Goal: Task Accomplishment & Management: Use online tool/utility

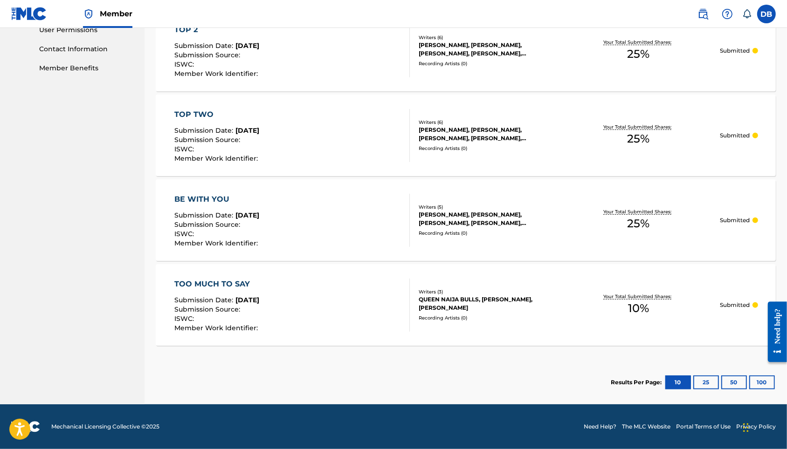
scroll to position [476, 0]
click at [754, 380] on button "100" at bounding box center [762, 383] width 26 height 14
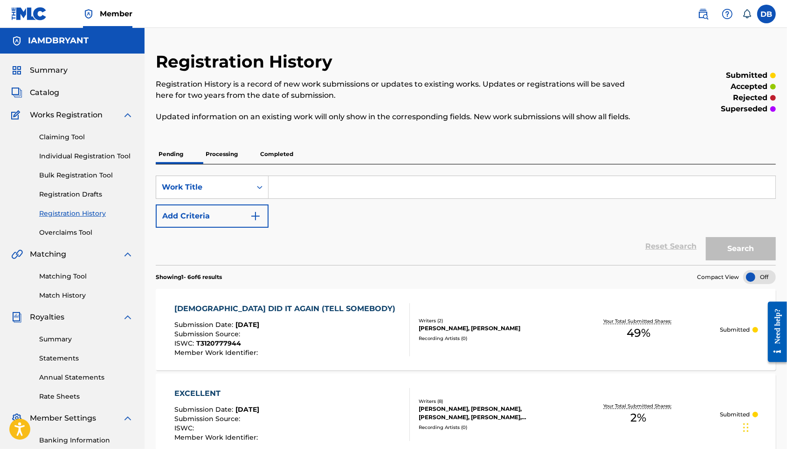
scroll to position [0, 0]
click at [223, 164] on p "Processing" at bounding box center [222, 154] width 38 height 20
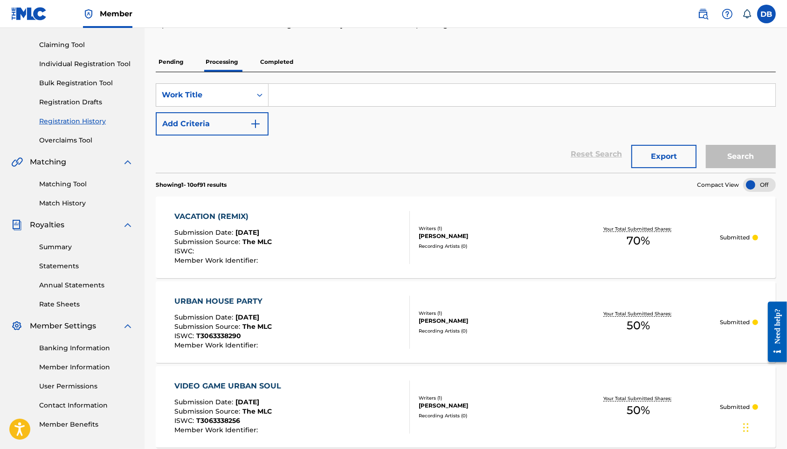
scroll to position [94, 0]
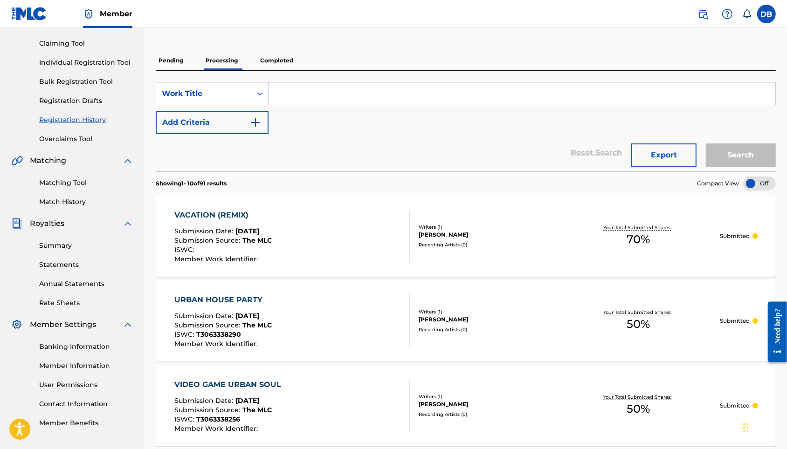
click at [288, 70] on p "Completed" at bounding box center [276, 61] width 39 height 20
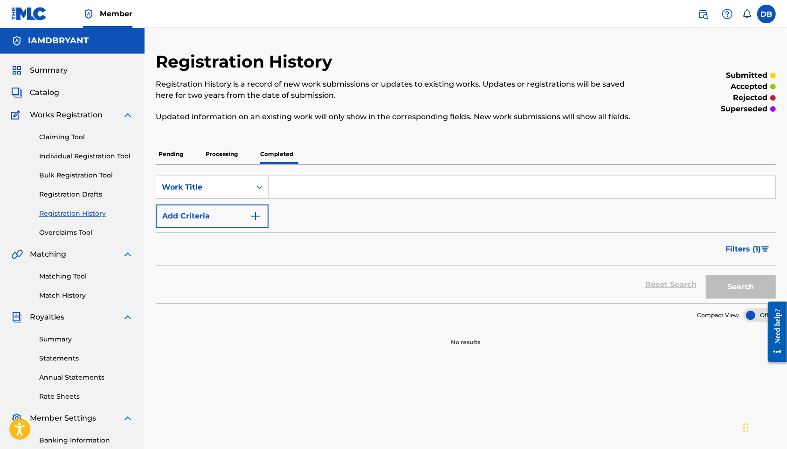
click at [236, 164] on p "Processing" at bounding box center [222, 154] width 38 height 20
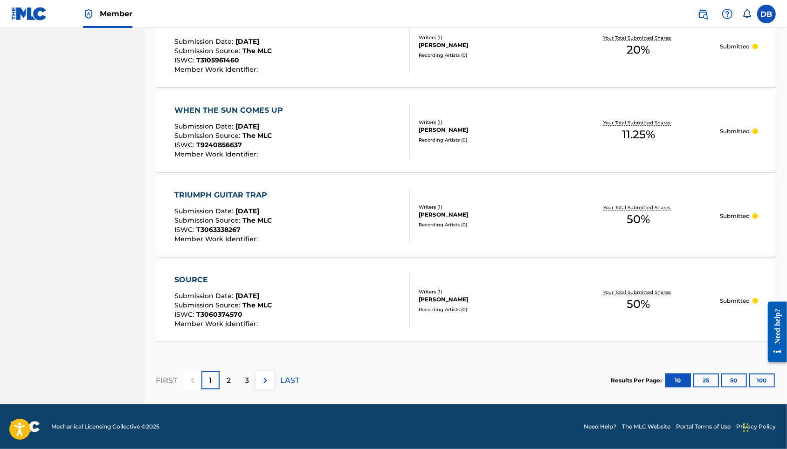
scroll to position [820, 0]
click at [760, 375] on div at bounding box center [773, 332] width 27 height 90
click at [755, 378] on button "100" at bounding box center [762, 381] width 26 height 14
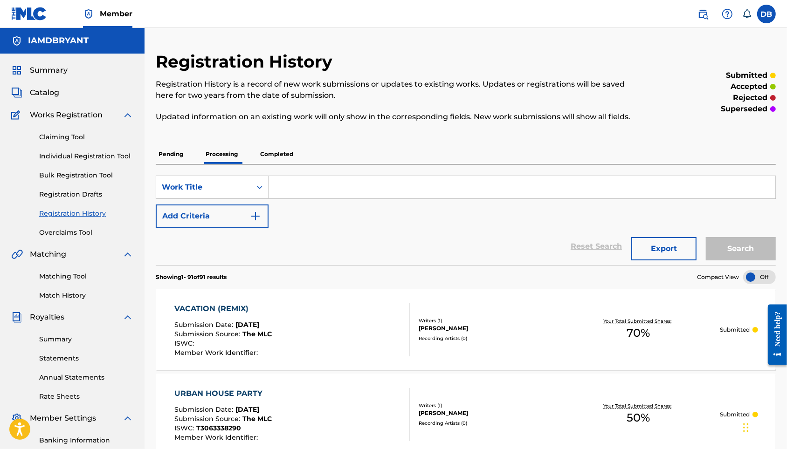
scroll to position [0, 0]
click at [183, 164] on p "Pending" at bounding box center [171, 154] width 30 height 20
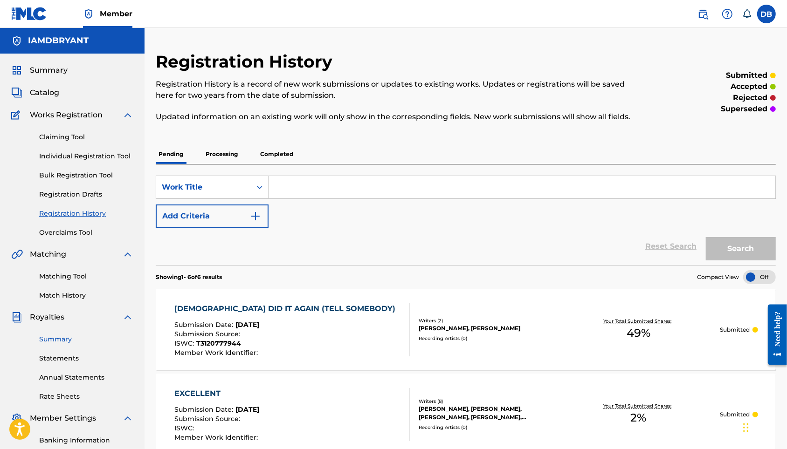
click at [80, 344] on link "Summary" at bounding box center [86, 340] width 94 height 10
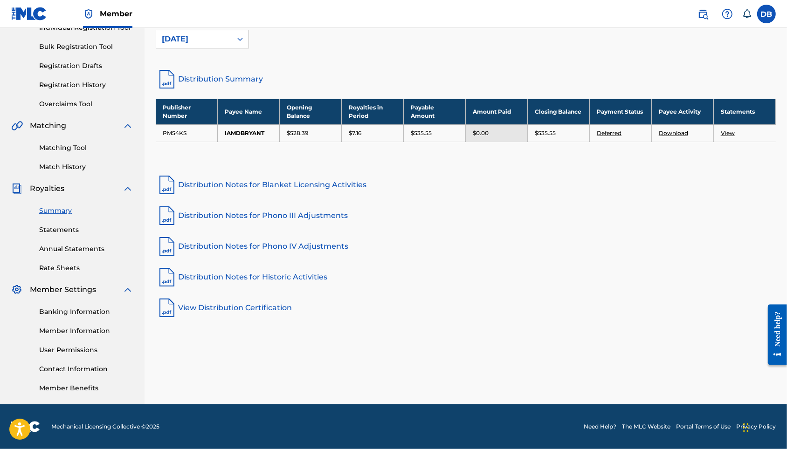
scroll to position [144, 0]
click at [98, 366] on link "Contact Information" at bounding box center [86, 369] width 94 height 10
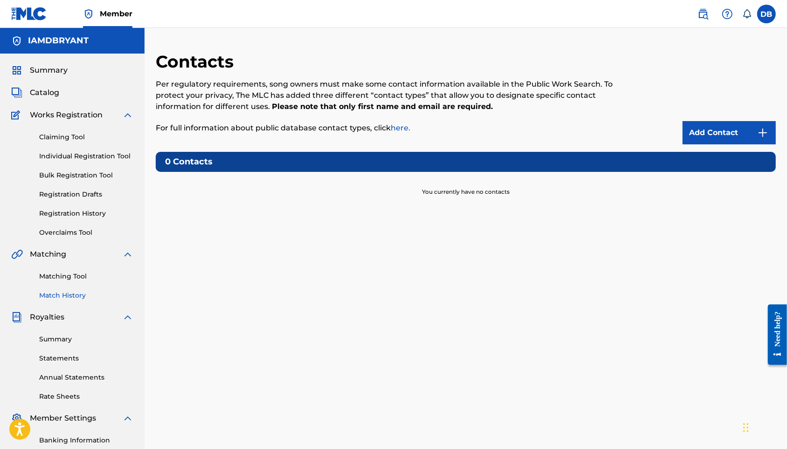
click at [81, 301] on link "Match History" at bounding box center [86, 296] width 94 height 10
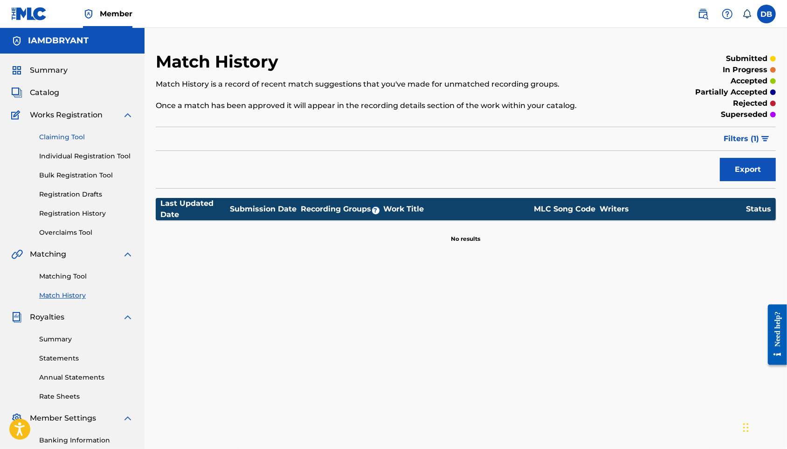
click at [78, 142] on link "Claiming Tool" at bounding box center [86, 137] width 94 height 10
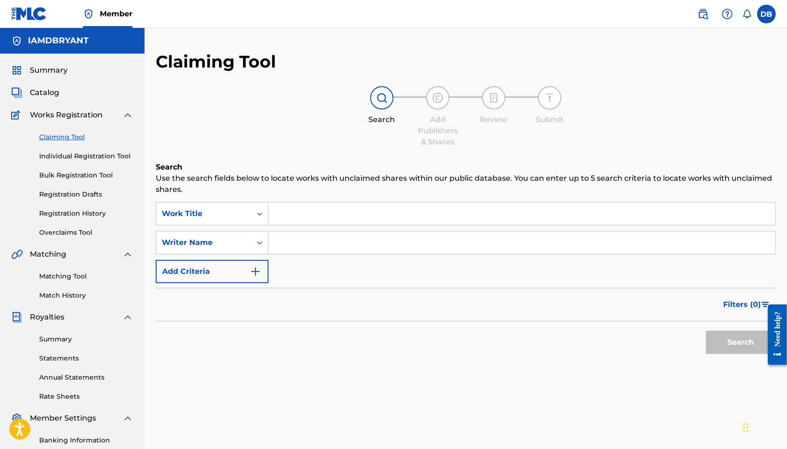
click at [328, 243] on input "Search Form" at bounding box center [521, 243] width 507 height 22
type input "[PERSON_NAME]"
click at [738, 354] on button "Search" at bounding box center [740, 342] width 70 height 23
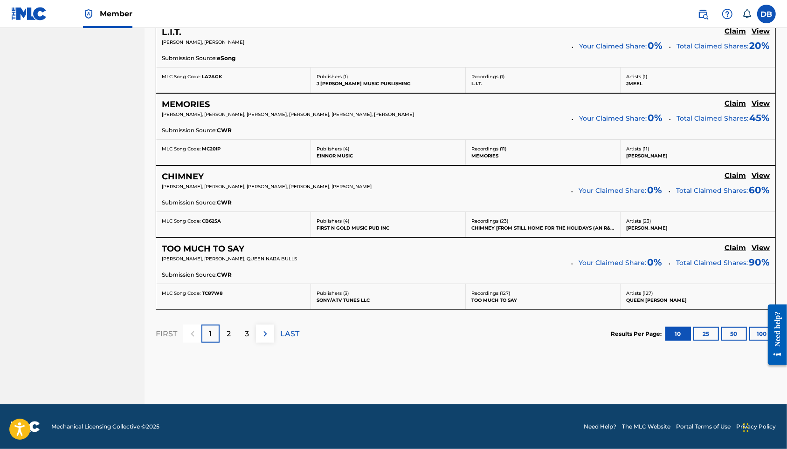
scroll to position [806, 0]
click at [756, 341] on button "100" at bounding box center [762, 334] width 26 height 14
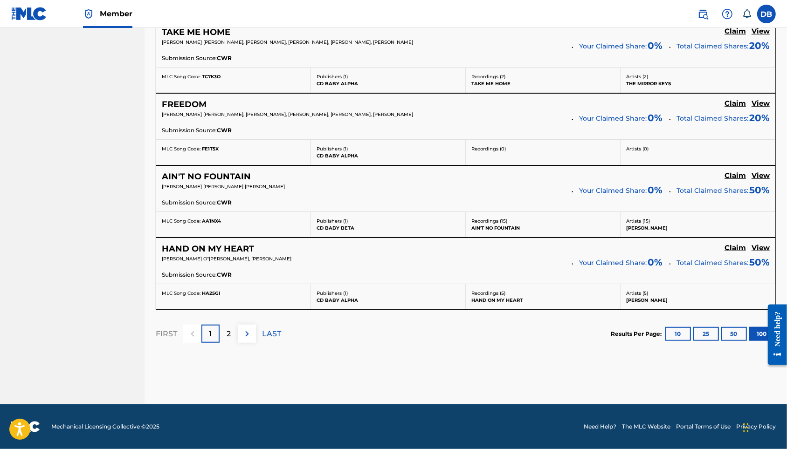
scroll to position [7364, 0]
click at [231, 340] on p "2" at bounding box center [228, 334] width 4 height 11
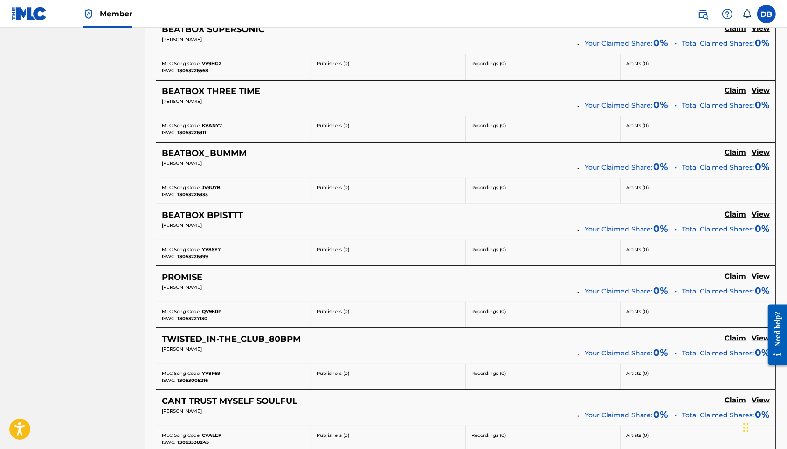
scroll to position [3597, 0]
